Goal: Task Accomplishment & Management: Manage account settings

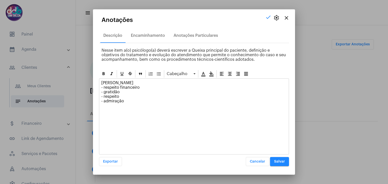
scroll to position [101, 0]
click at [271, 162] on button "Salvar" at bounding box center [279, 161] width 19 height 9
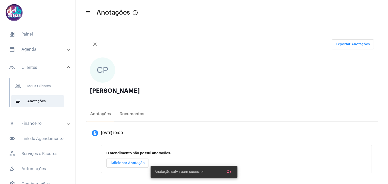
click at [36, 52] on mat-expansion-panel-header "calendar_month_outlined Agenda" at bounding box center [39, 49] width 72 height 12
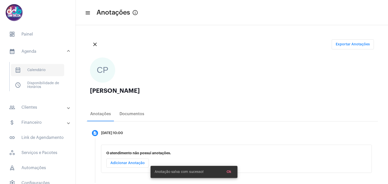
click at [36, 69] on span "calendar_month_outlined Calendário" at bounding box center [37, 70] width 53 height 12
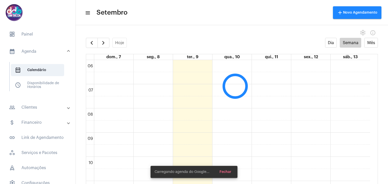
scroll to position [171, 0]
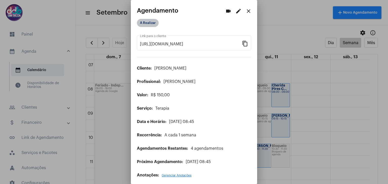
click at [148, 23] on mat-chip "A Realizar" at bounding box center [148, 23] width 22 height 8
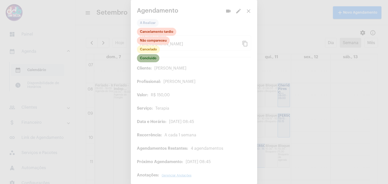
click at [150, 57] on mat-chip "Concluído" at bounding box center [148, 58] width 22 height 8
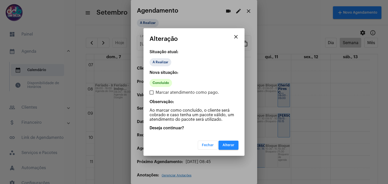
click at [224, 145] on span "Alterar" at bounding box center [228, 146] width 12 height 4
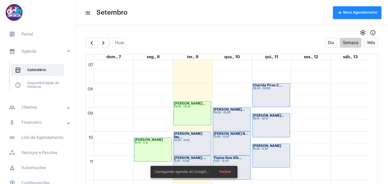
scroll to position [196, 0]
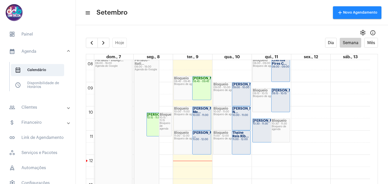
click at [198, 114] on strong "[PERSON_NAME] Me..." at bounding box center [207, 110] width 28 height 7
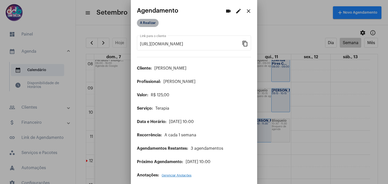
click at [149, 22] on mat-chip "A Realizar" at bounding box center [148, 23] width 22 height 8
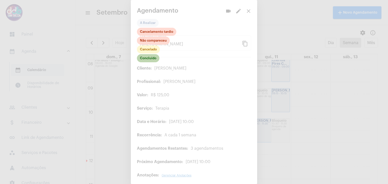
click at [152, 60] on mat-chip "Concluído" at bounding box center [148, 58] width 22 height 8
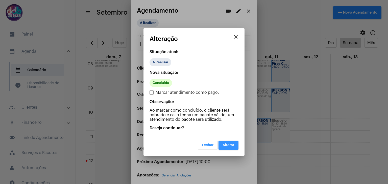
click at [229, 144] on span "Alterar" at bounding box center [228, 146] width 12 height 4
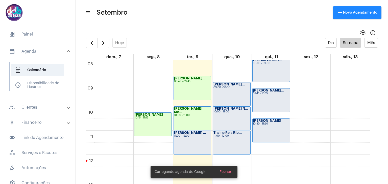
scroll to position [221, 0]
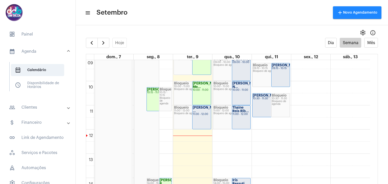
click at [199, 115] on div "11:00 - 12:00" at bounding box center [202, 114] width 18 height 3
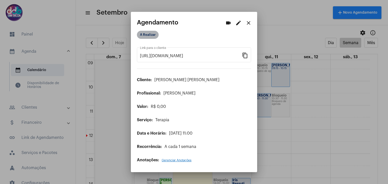
click at [145, 34] on mat-chip "A Realizar" at bounding box center [148, 35] width 22 height 8
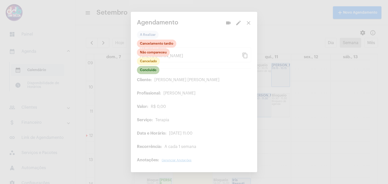
click at [149, 72] on mat-chip "Concluído" at bounding box center [148, 70] width 22 height 8
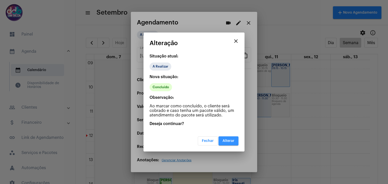
click at [232, 141] on span "Alterar" at bounding box center [228, 141] width 12 height 4
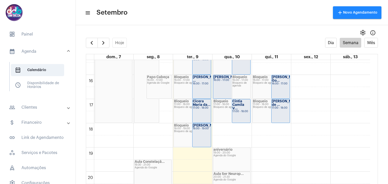
scroll to position [322, 0]
